Goal: Information Seeking & Learning: Learn about a topic

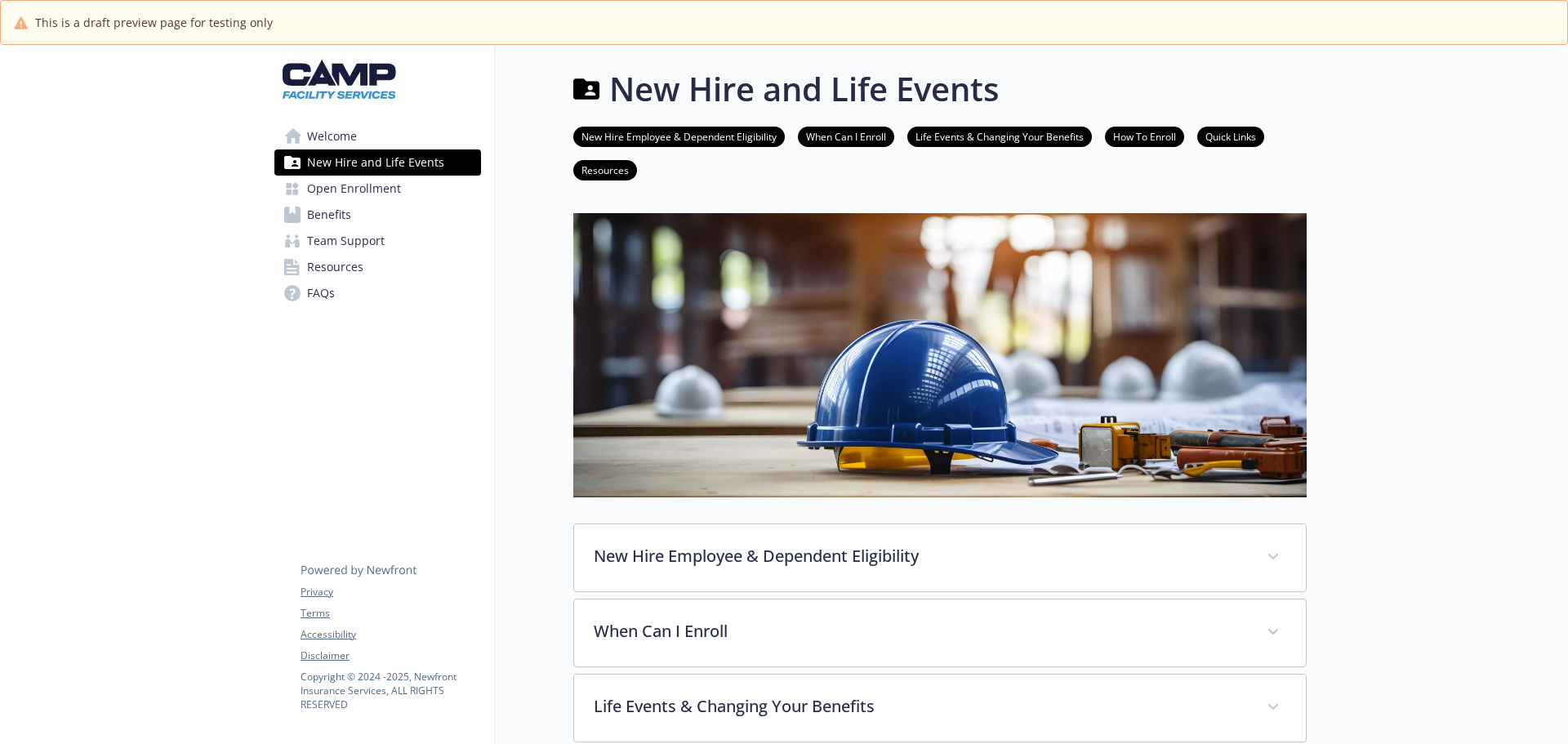
click at [341, 212] on span "Benefits" at bounding box center [328, 215] width 44 height 26
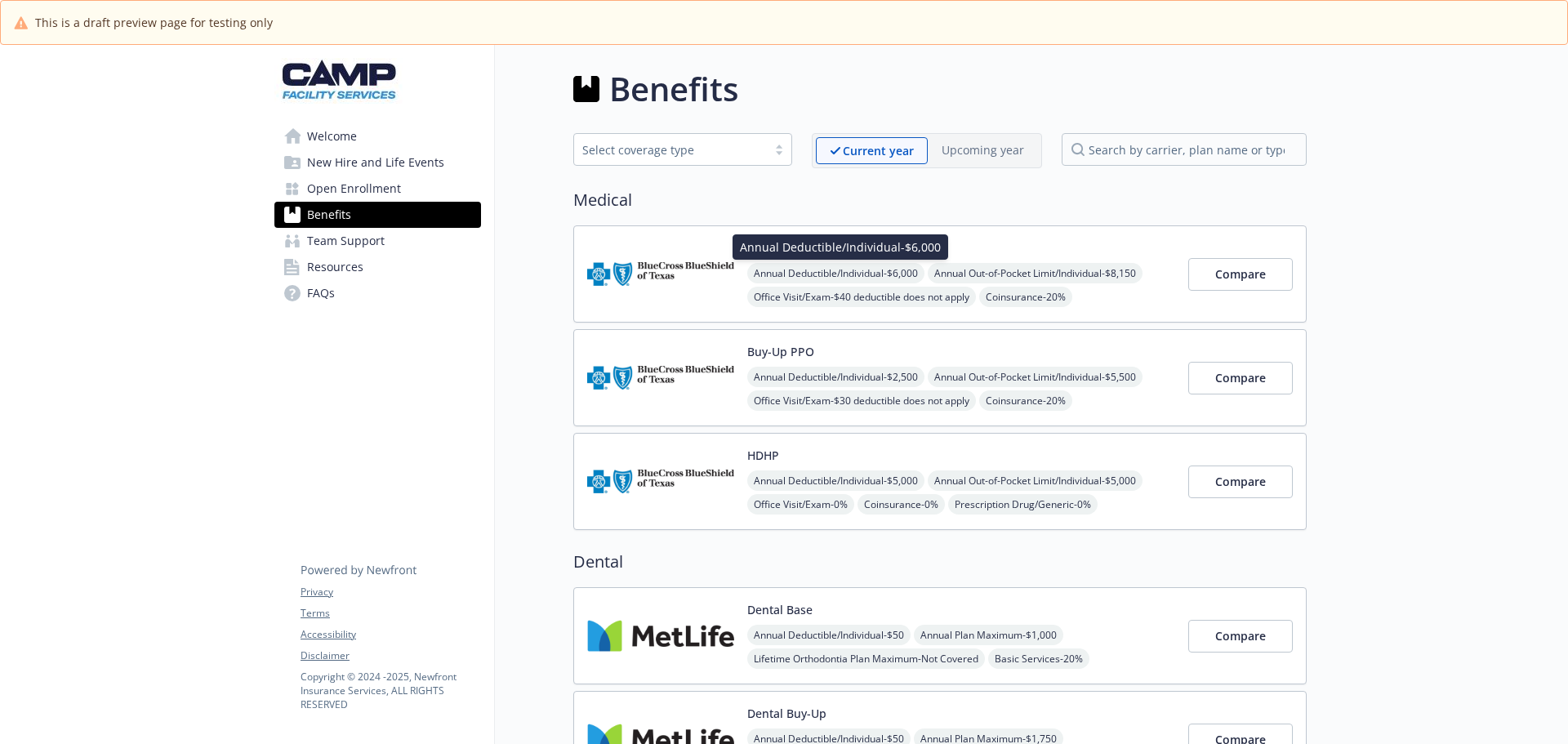
click at [868, 272] on span "Annual Deductible/Individual - $6,000" at bounding box center [836, 273] width 177 height 21
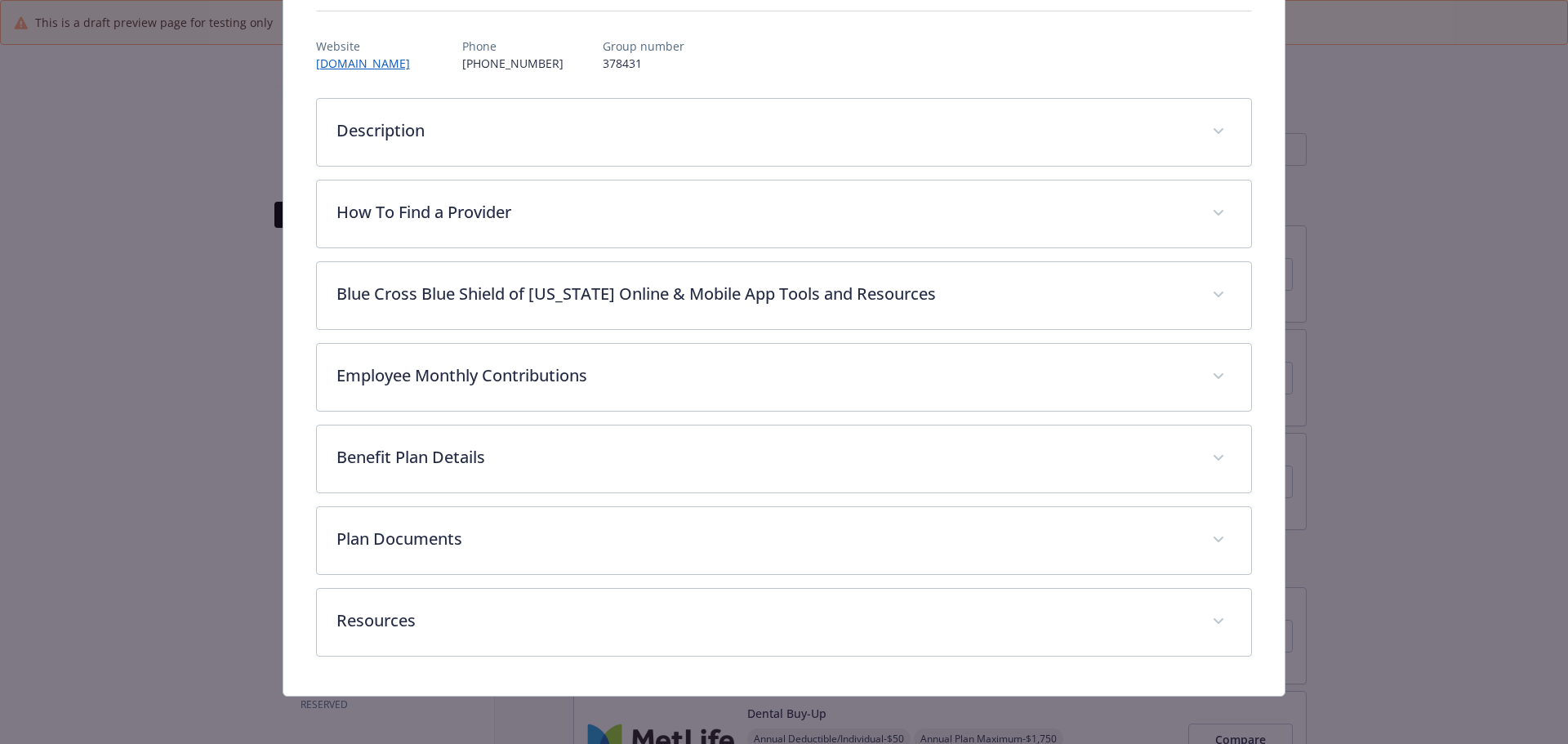
scroll to position [182, 0]
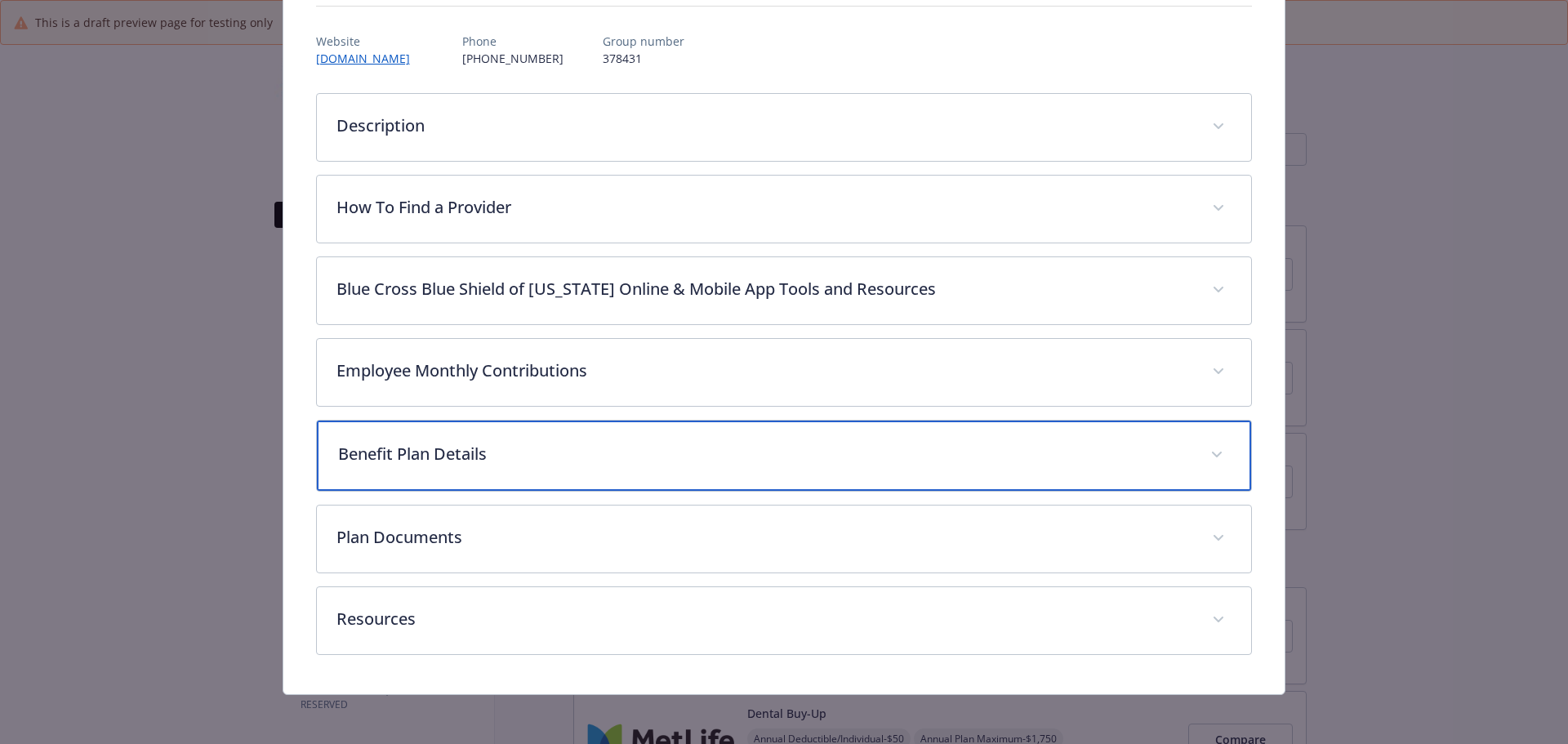
click at [938, 441] on div "Benefit Plan Details" at bounding box center [784, 456] width 935 height 70
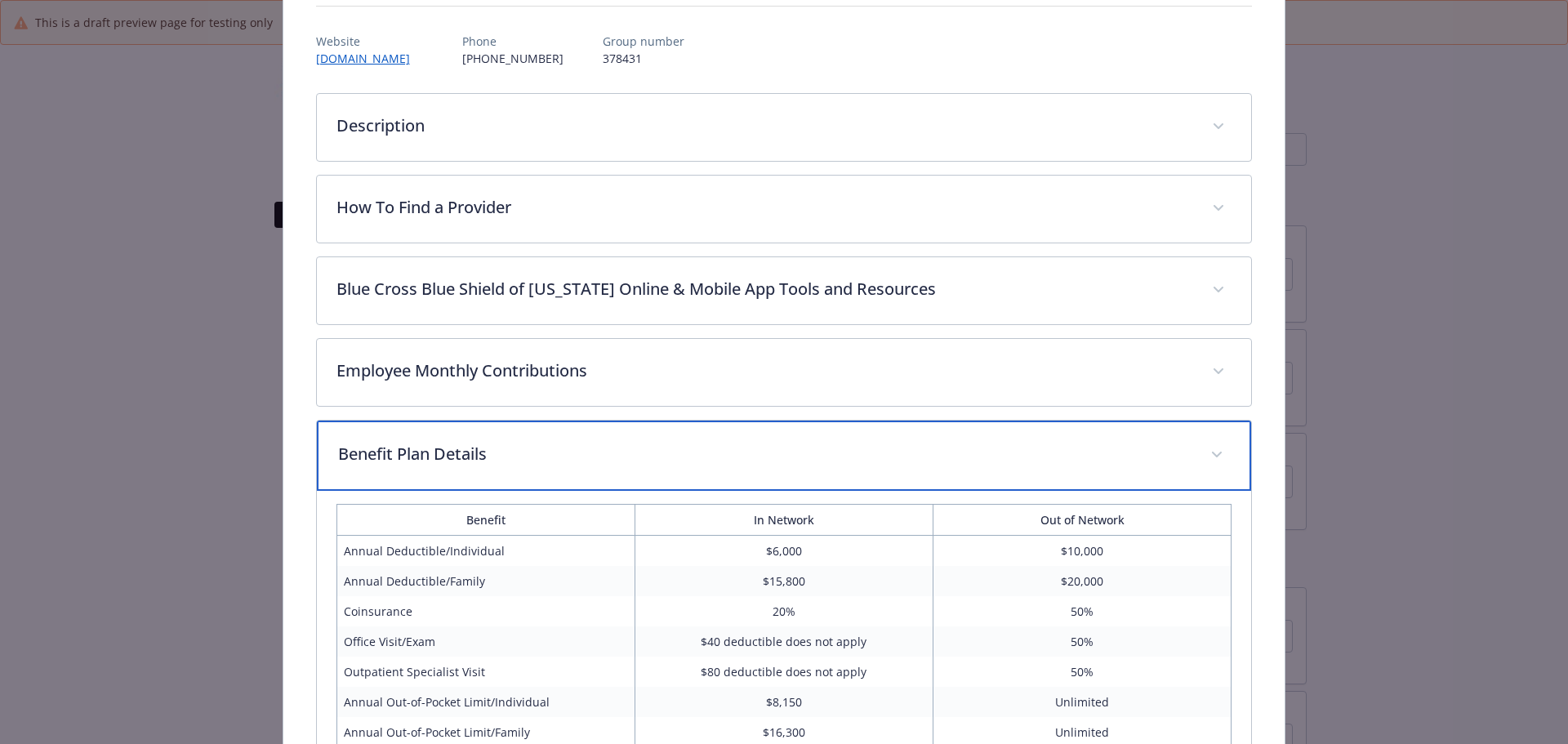
click at [1010, 460] on p "Benefit Plan Details" at bounding box center [765, 454] width 853 height 25
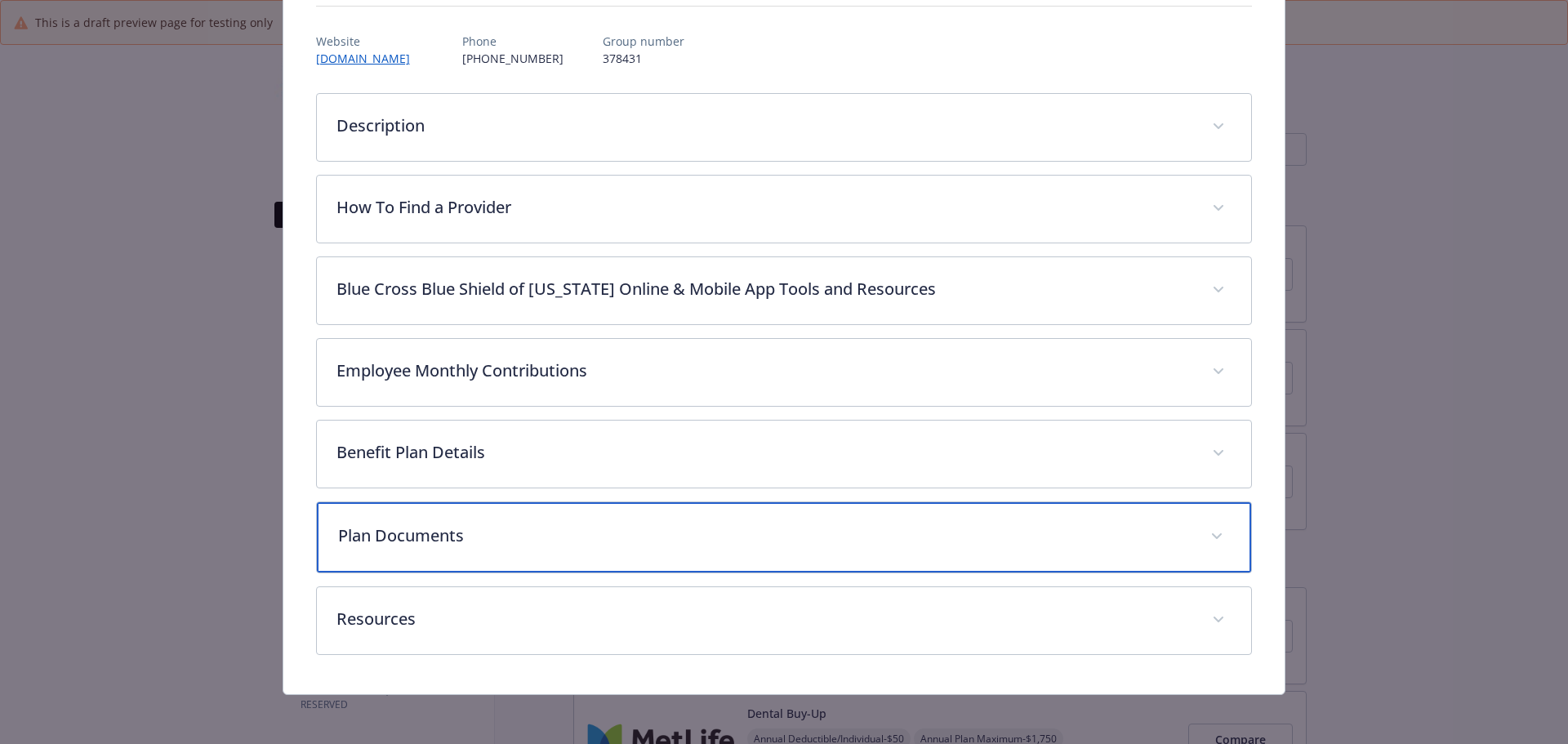
click at [1026, 542] on p "Plan Documents" at bounding box center [765, 535] width 853 height 25
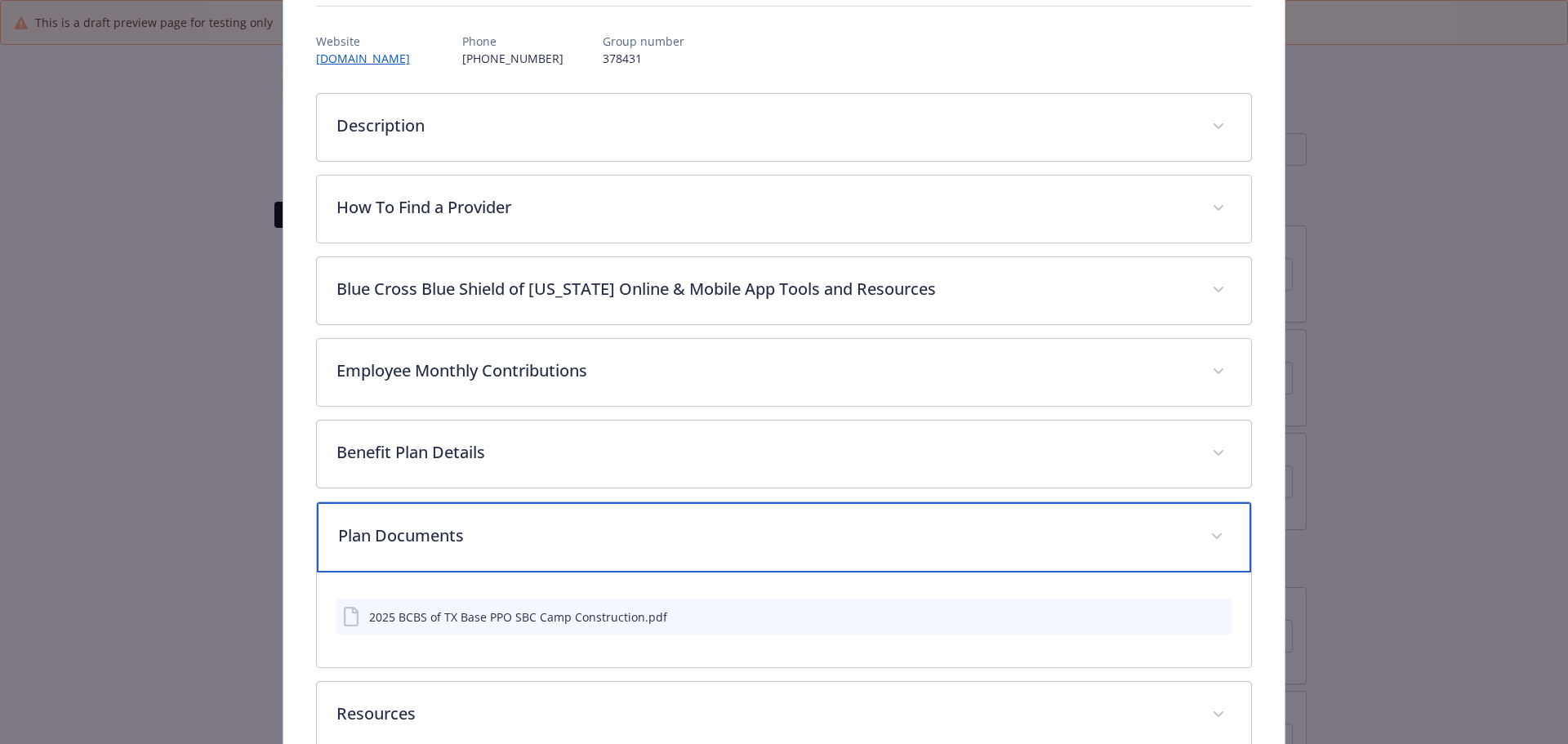
scroll to position [280, 0]
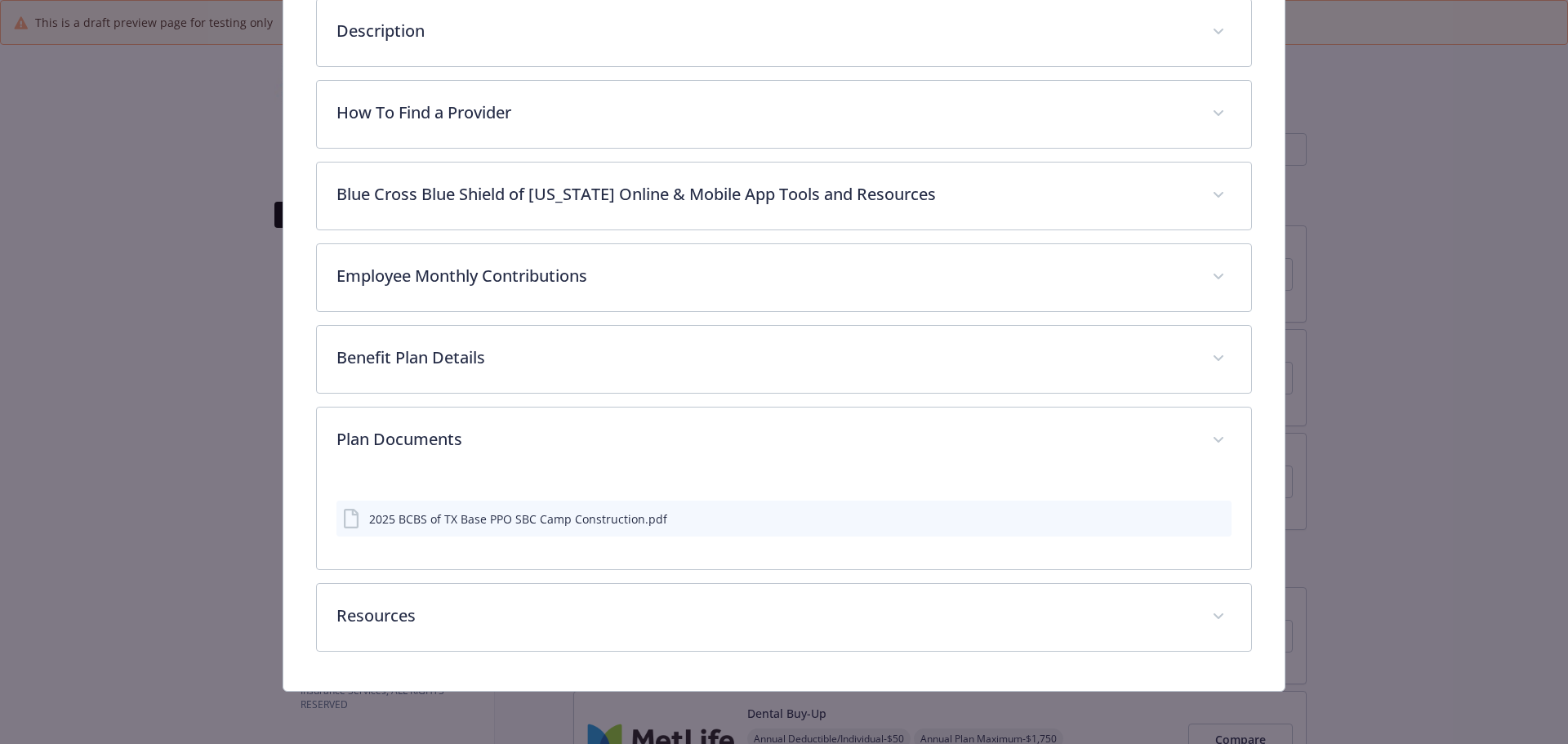
click at [1209, 514] on icon "preview file" at bounding box center [1216, 517] width 15 height 11
